Goal: Task Accomplishment & Management: Manage account settings

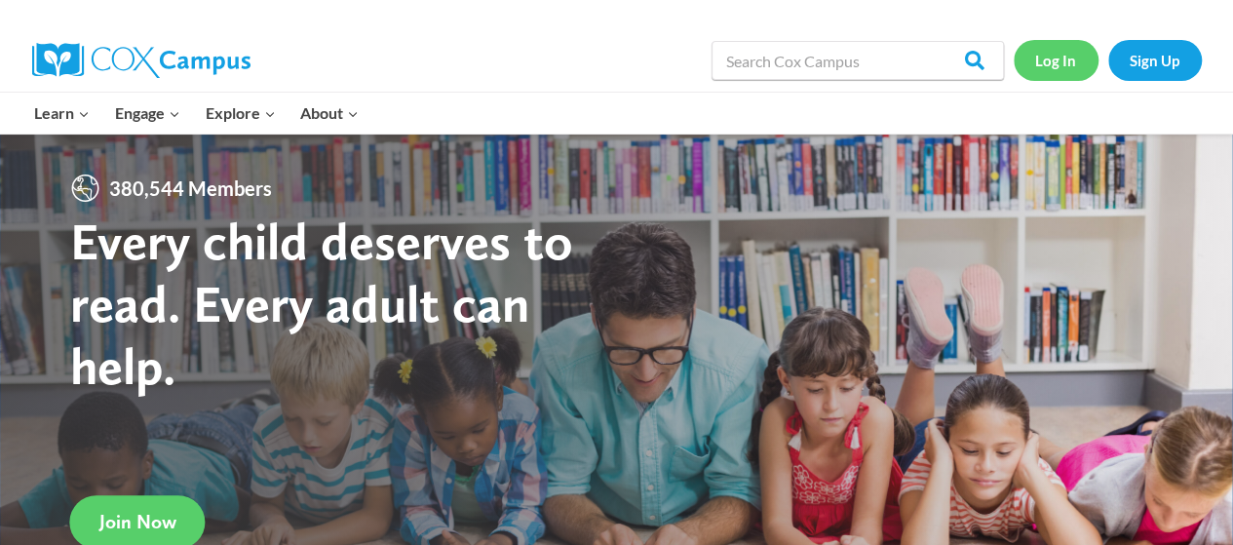
click at [1067, 71] on link "Log In" at bounding box center [1056, 60] width 85 height 40
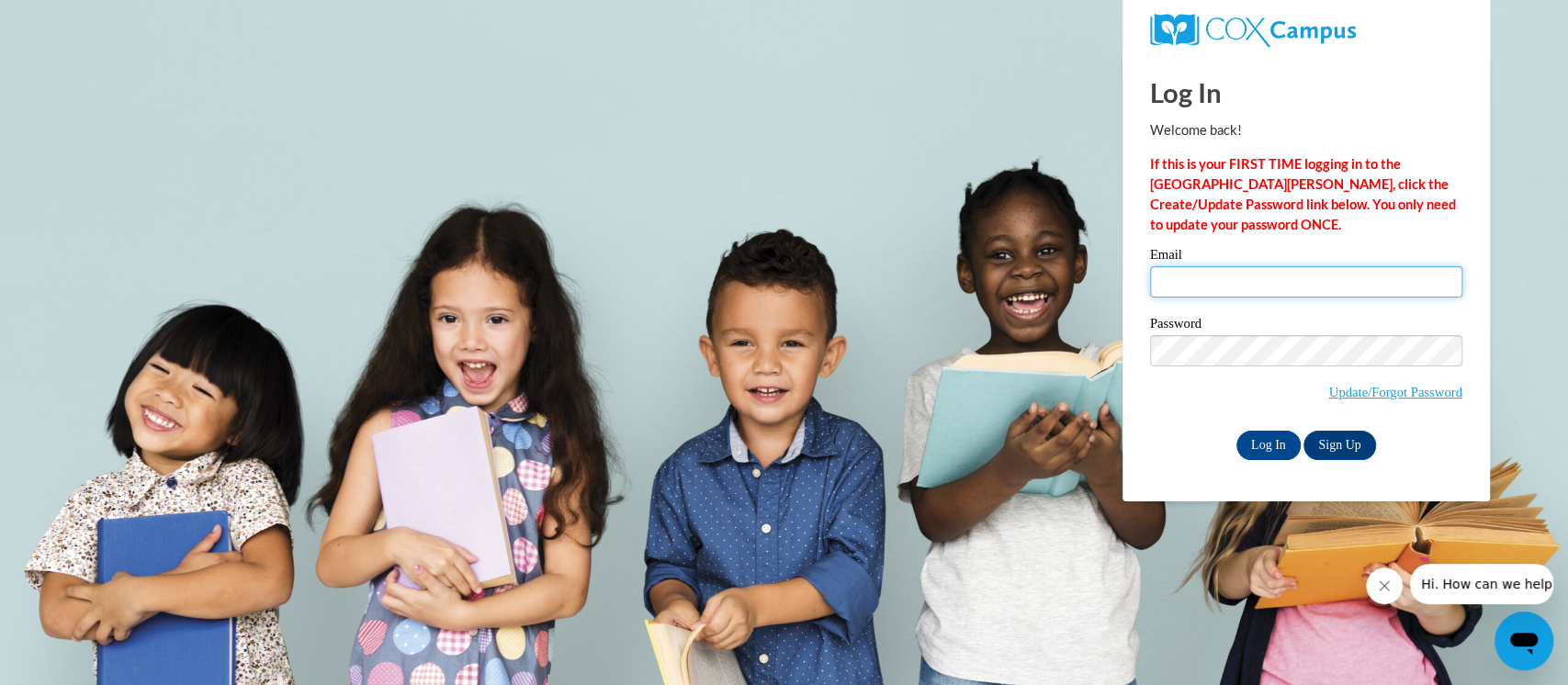
type input "[PERSON_NAME][EMAIL_ADDRESS][DOMAIN_NAME]"
click at [1283, 447] on input "Log In" at bounding box center [1268, 445] width 64 height 29
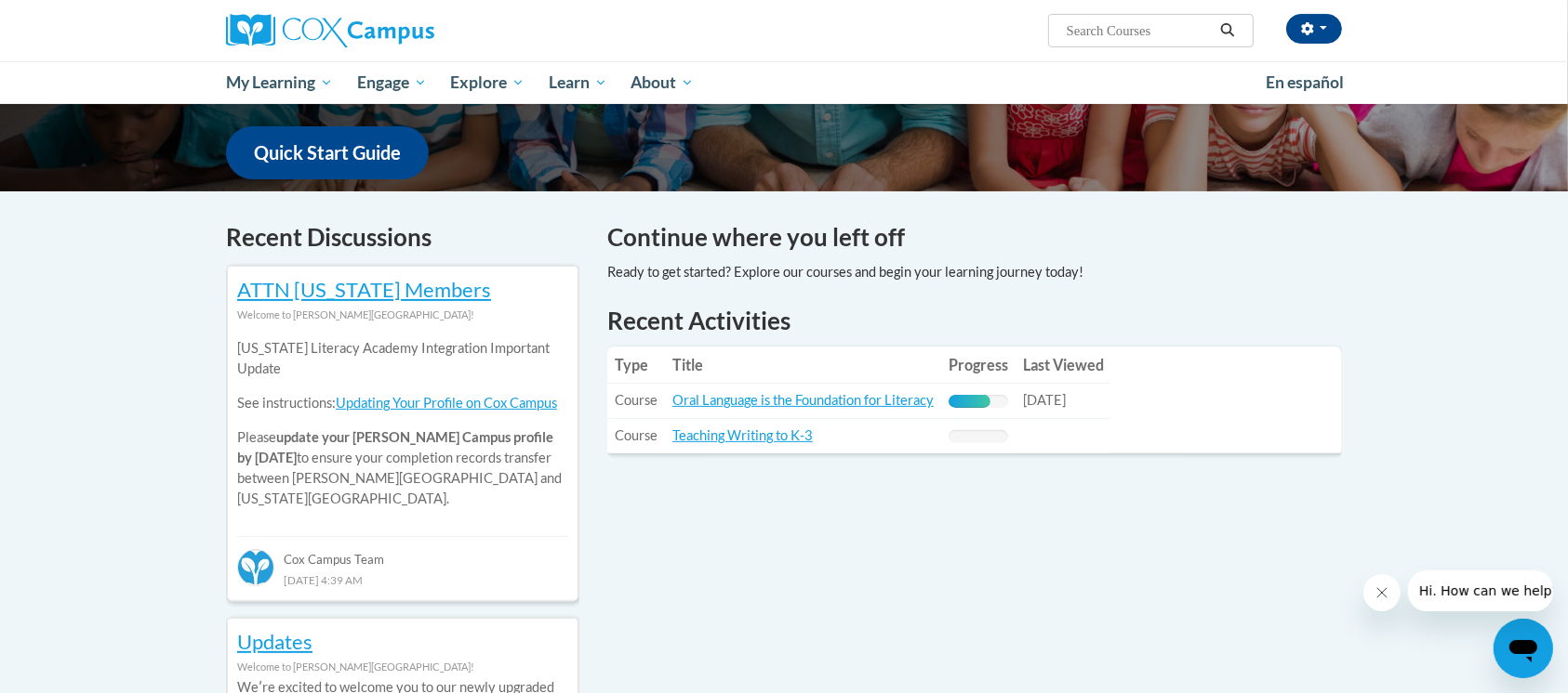
scroll to position [619, 0]
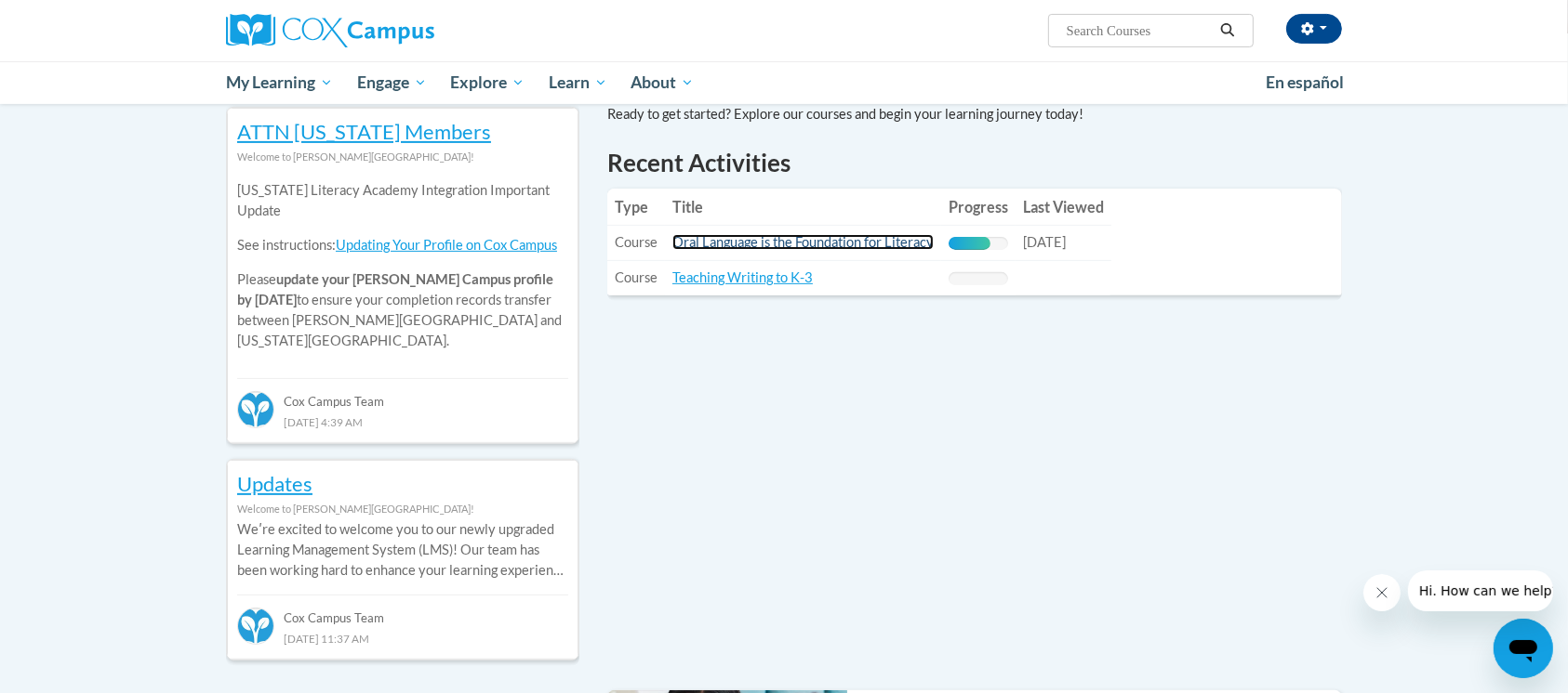
click at [763, 245] on link "Oral Language is the Foundation for Literacy" at bounding box center [803, 242] width 261 height 16
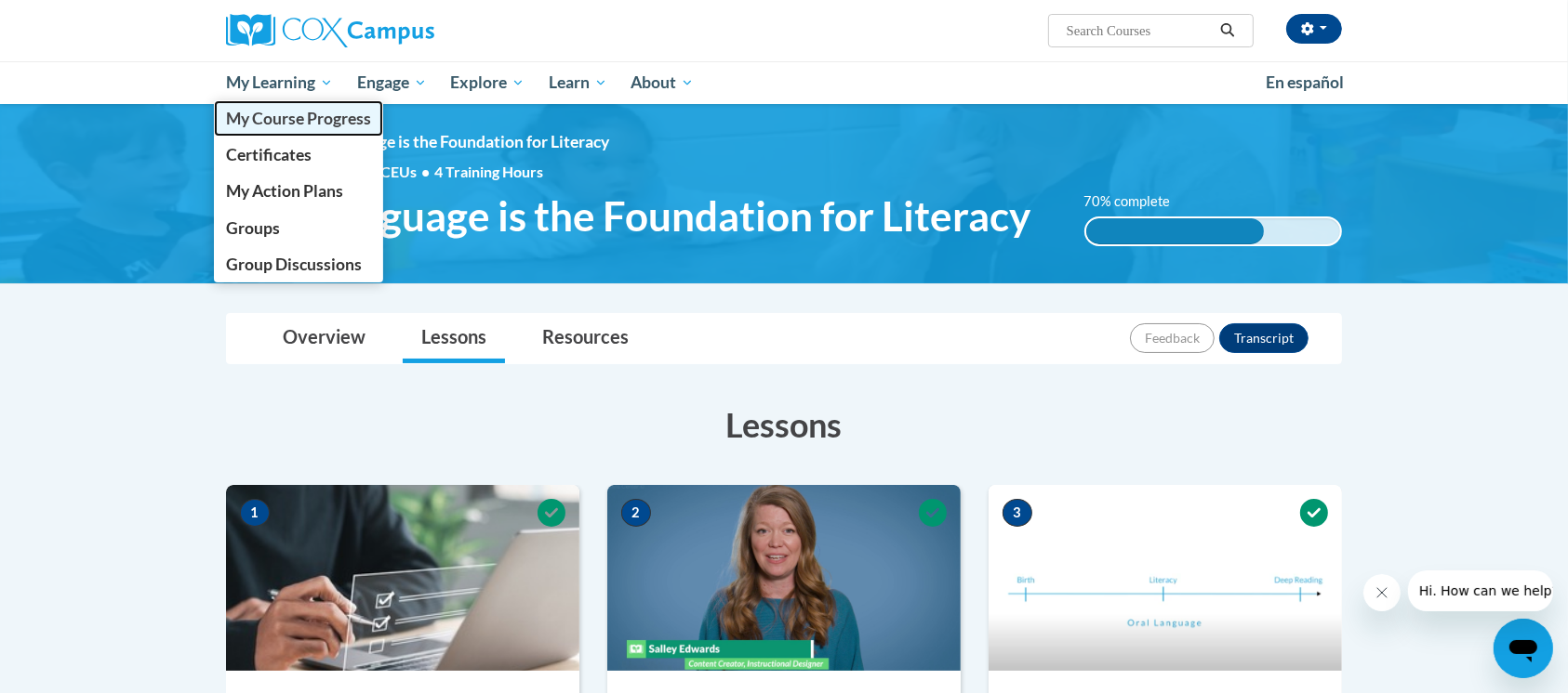
click at [269, 123] on span "My Course Progress" at bounding box center [299, 118] width 145 height 19
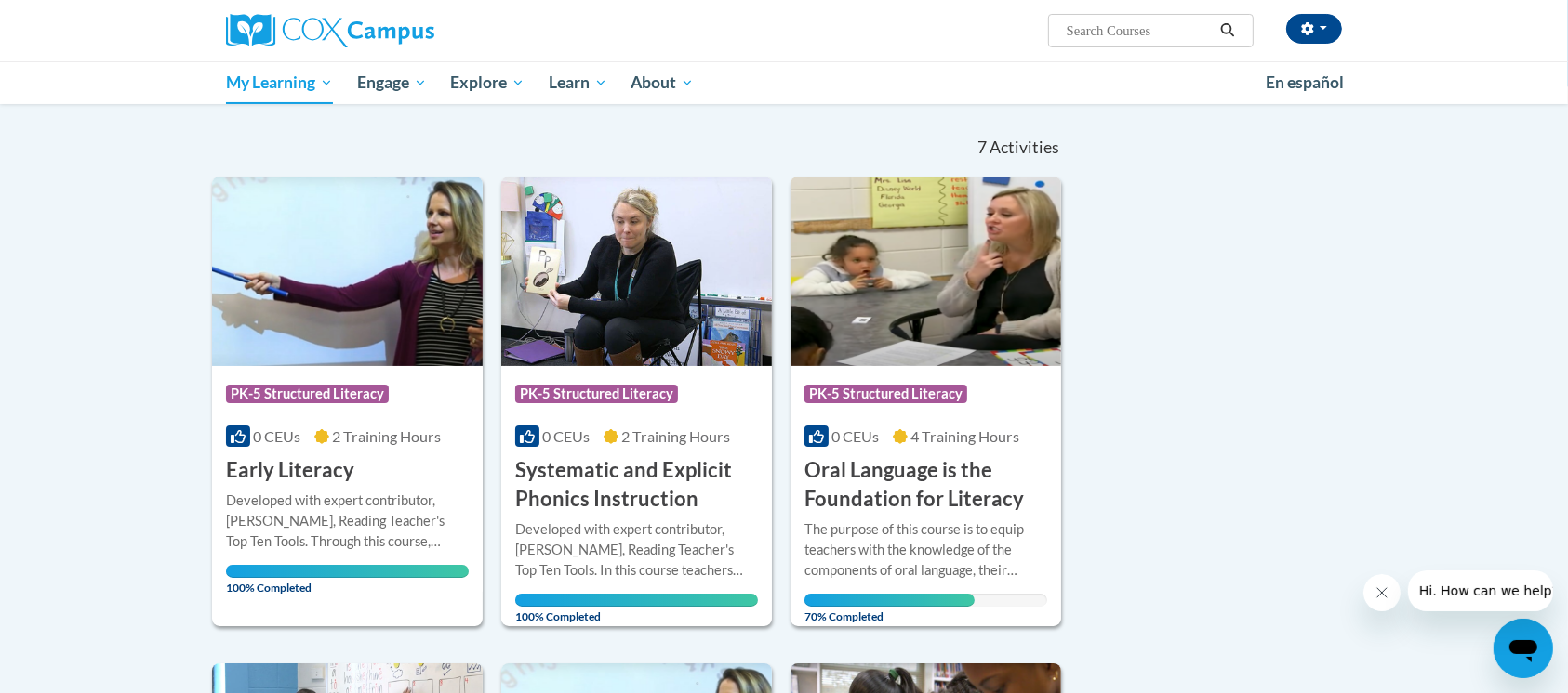
scroll to position [124, 0]
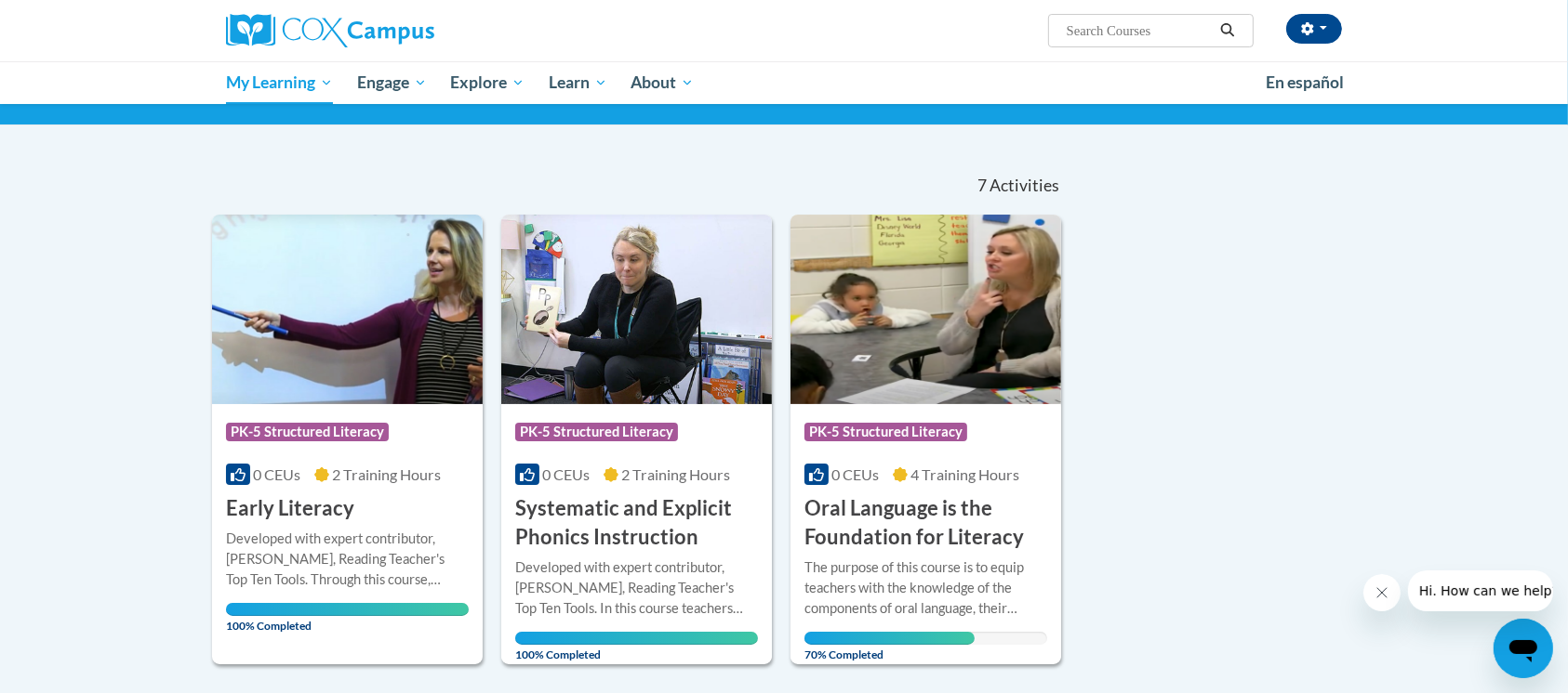
click at [904, 70] on ul "My Learning My Learning My Course Progress Certificates My Action Plans Groups …" at bounding box center [733, 82] width 1040 height 43
